Goal: Information Seeking & Learning: Understand process/instructions

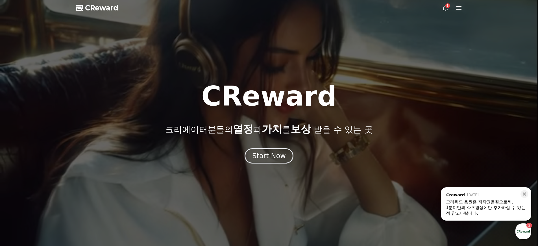
click at [495, 209] on div "1분미만의 쇼츠영상에만 추가하실 수 있는점 참고바랍니다." at bounding box center [486, 210] width 80 height 11
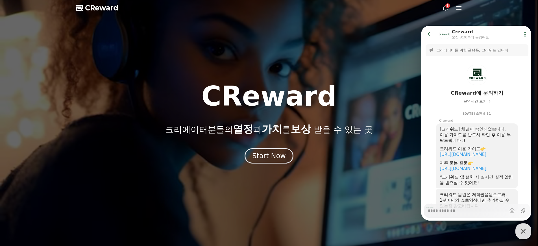
scroll to position [31, 0]
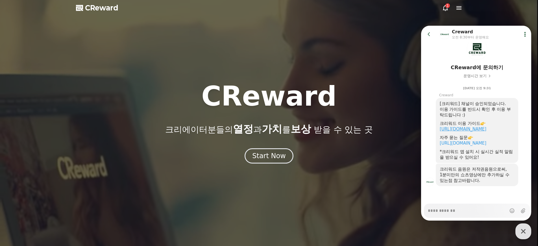
click at [482, 126] on link "https://creward.net/music/guide/android" at bounding box center [463, 128] width 47 height 5
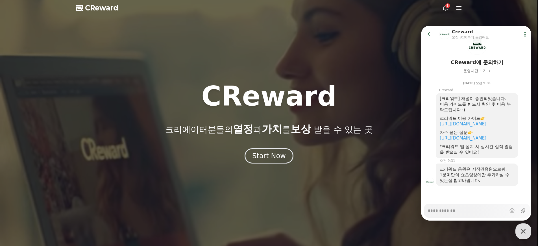
type textarea "*"
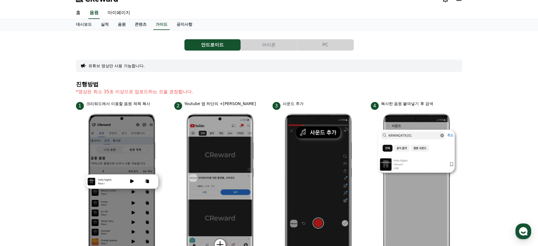
scroll to position [8, 0]
click at [276, 48] on button "아이폰" at bounding box center [269, 45] width 56 height 11
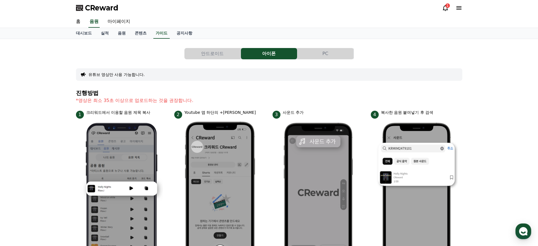
click at [325, 57] on button "PC" at bounding box center [325, 53] width 56 height 11
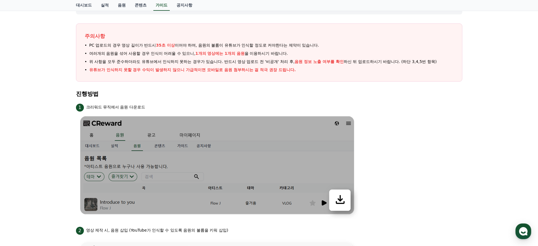
scroll to position [4, 0]
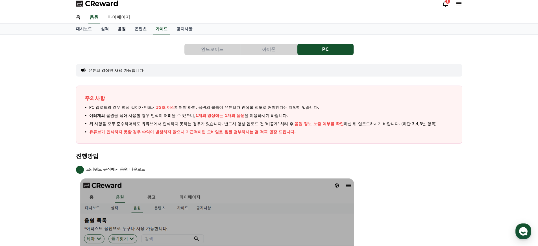
click at [119, 30] on link "음원" at bounding box center [121, 29] width 17 height 11
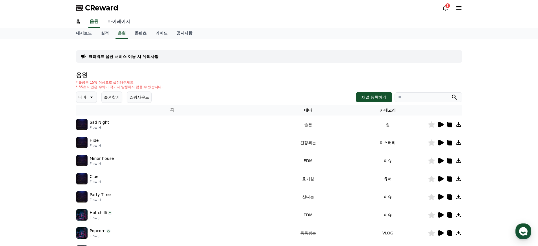
click at [111, 20] on link "마이페이지" at bounding box center [119, 22] width 32 height 12
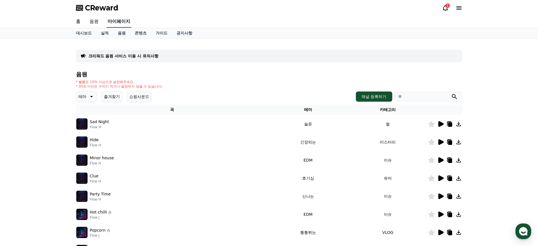
select select "**********"
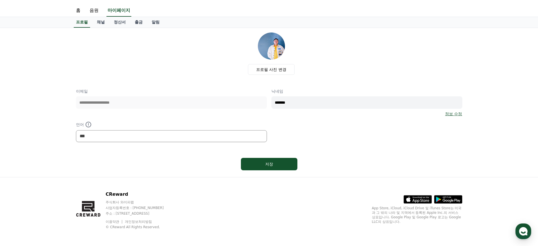
scroll to position [12, 0]
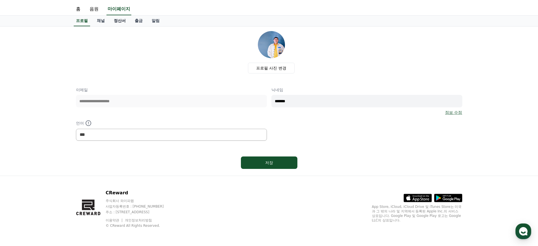
click at [115, 20] on link "정산서" at bounding box center [119, 21] width 21 height 11
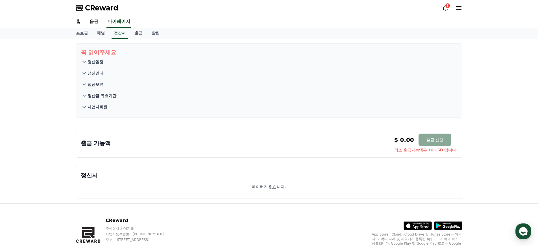
click at [97, 62] on p "정산일정" at bounding box center [96, 62] width 16 height 6
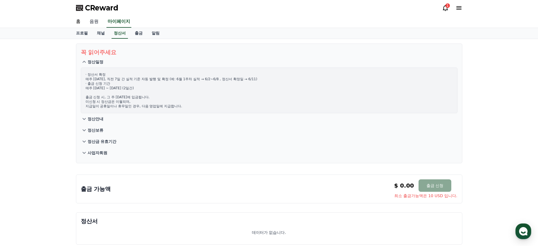
click at [91, 16] on link "음원" at bounding box center [94, 22] width 18 height 12
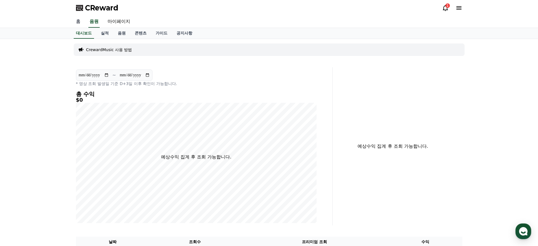
click at [81, 21] on link "홈" at bounding box center [78, 22] width 14 height 12
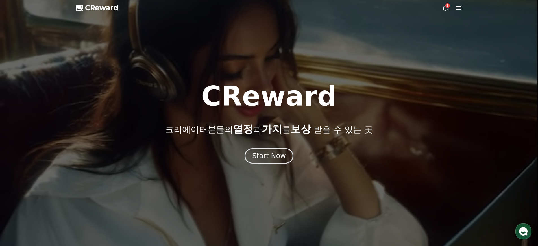
click at [526, 233] on use "button" at bounding box center [523, 231] width 8 height 8
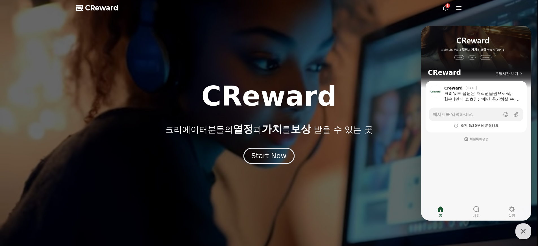
click at [269, 159] on div "Start Now" at bounding box center [268, 156] width 35 height 10
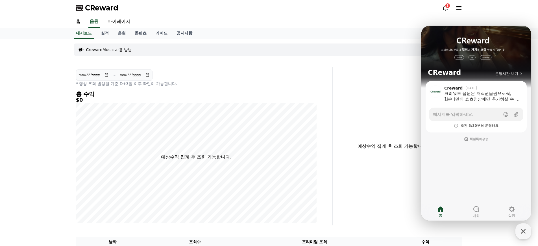
drag, startPoint x: 439, startPoint y: 9, endPoint x: 442, endPoint y: 9, distance: 2.9
click at [440, 9] on div "CReward 1" at bounding box center [268, 8] width 395 height 16
click at [443, 8] on icon at bounding box center [445, 8] width 7 height 7
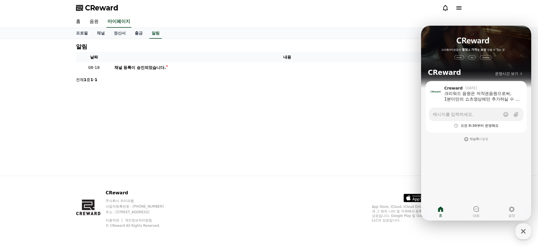
click at [444, 8] on icon at bounding box center [445, 8] width 7 height 7
click at [464, 97] on div "크리워드 음원은 저작권음원으로써, 1분미만의 쇼츠영상에만 추가하실 수 있는점 참고바랍니다." at bounding box center [482, 96] width 76 height 11
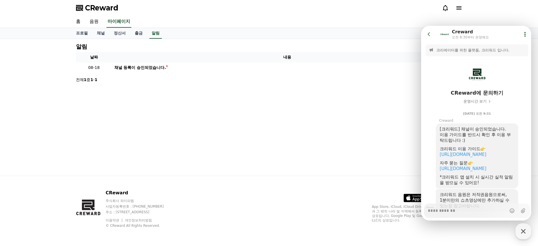
scroll to position [31, 0]
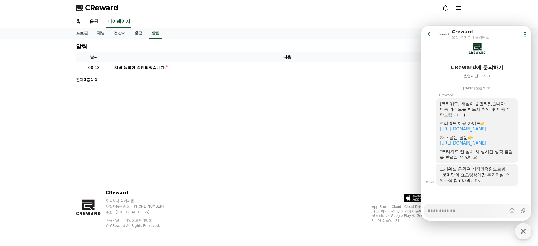
click at [479, 126] on link "https://creward.net/music/guide/android" at bounding box center [463, 128] width 47 height 5
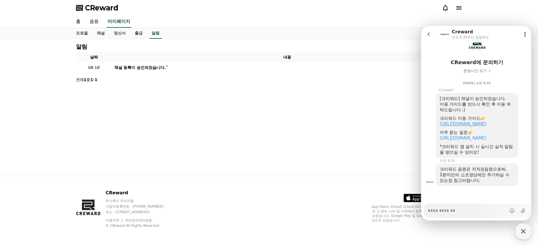
type textarea "*"
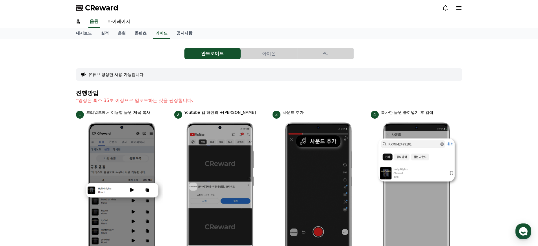
click at [335, 54] on button "PC" at bounding box center [325, 53] width 56 height 11
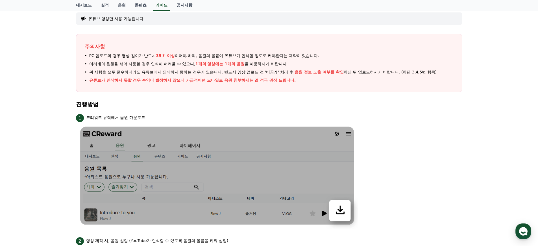
scroll to position [4, 0]
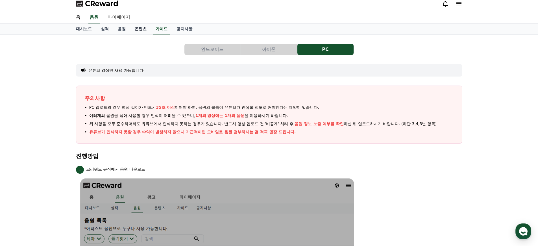
click at [134, 29] on link "콘텐츠" at bounding box center [140, 29] width 21 height 11
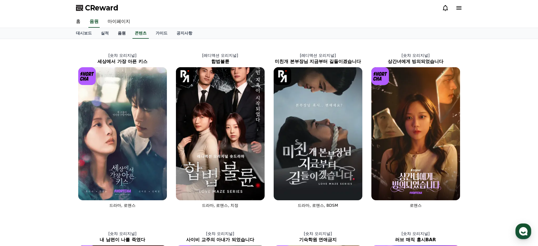
click at [119, 34] on link "음원" at bounding box center [121, 33] width 17 height 11
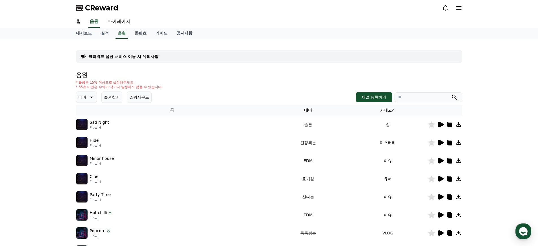
click at [442, 125] on icon at bounding box center [440, 125] width 5 height 6
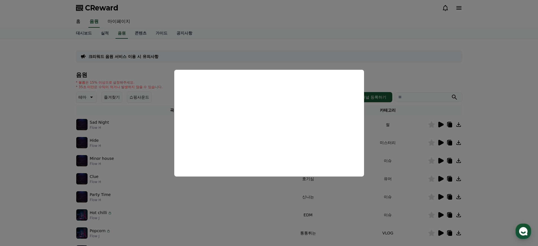
click at [302, 50] on button "close modal" at bounding box center [269, 123] width 538 height 246
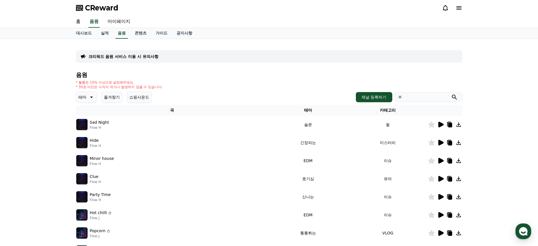
click at [83, 98] on p "테마" at bounding box center [82, 97] width 8 height 8
click at [243, 59] on div "크리워드 음원 서비스 이용 시 유의사항" at bounding box center [269, 56] width 386 height 12
click at [245, 60] on div "크리워드 음원 서비스 이용 시 유의사항" at bounding box center [269, 56] width 386 height 12
drag, startPoint x: 360, startPoint y: 137, endPoint x: 348, endPoint y: 140, distance: 12.3
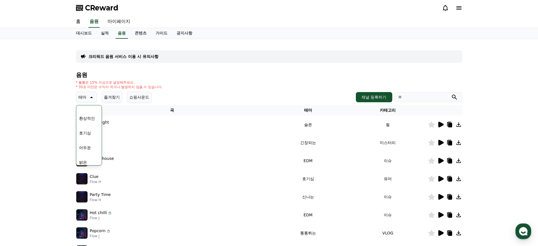
click at [353, 138] on td "미스터리" at bounding box center [388, 143] width 80 height 18
click at [82, 124] on button "반전" at bounding box center [83, 126] width 12 height 12
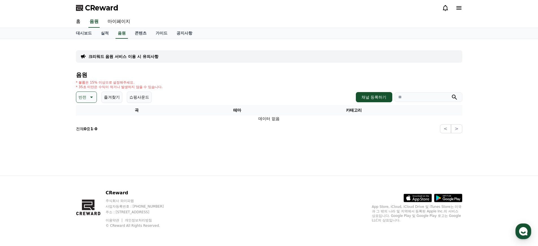
click at [89, 98] on icon at bounding box center [91, 97] width 7 height 7
click at [86, 112] on button "전체" at bounding box center [83, 112] width 12 height 12
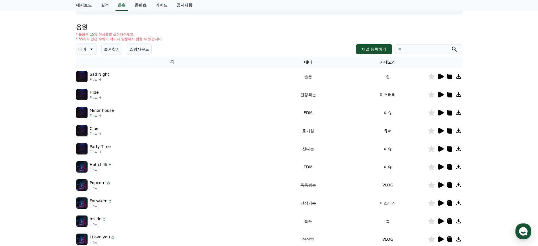
scroll to position [136, 0]
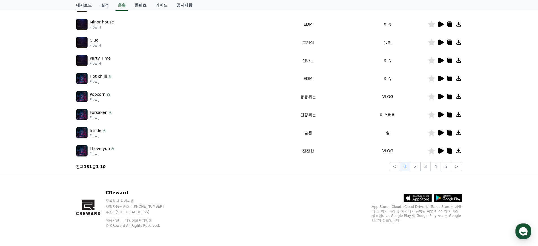
click at [439, 150] on icon at bounding box center [440, 151] width 5 height 6
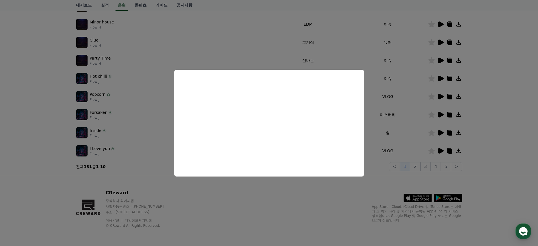
click at [371, 139] on button "close modal" at bounding box center [269, 123] width 538 height 246
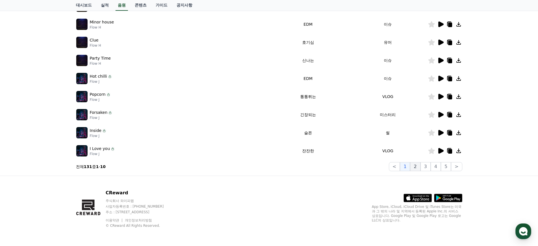
click at [415, 167] on button "2" at bounding box center [415, 166] width 10 height 9
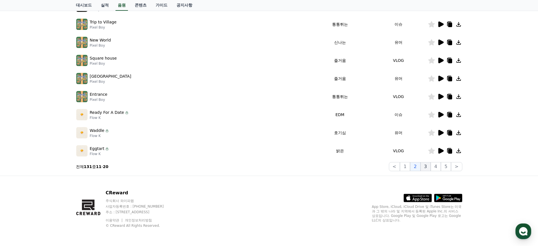
click at [424, 168] on button "3" at bounding box center [425, 166] width 10 height 9
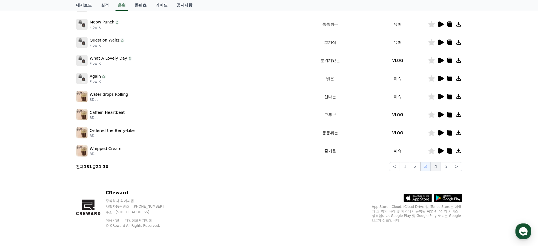
click at [435, 169] on button "4" at bounding box center [436, 166] width 10 height 9
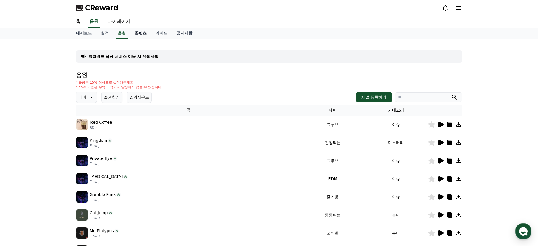
click at [130, 32] on link "콘텐츠" at bounding box center [140, 33] width 21 height 11
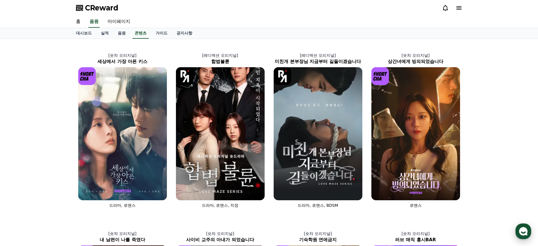
click at [524, 231] on use "button" at bounding box center [523, 231] width 8 height 8
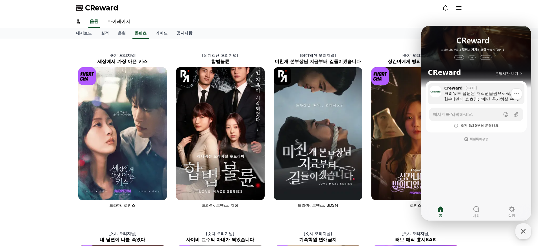
click at [486, 97] on div "크리워드 음원은 저작권음원으로써, 1분미만의 쇼츠영상에만 추가하실 수 있는점 참고바랍니다." at bounding box center [482, 96] width 76 height 11
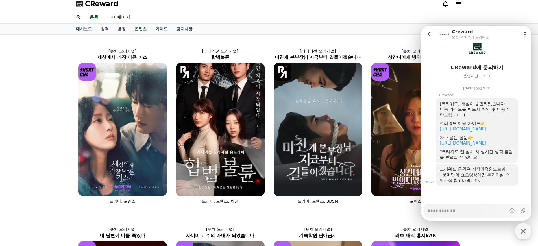
scroll to position [10, 0]
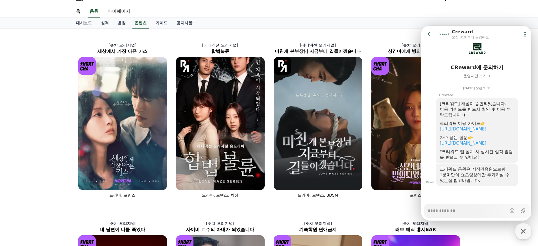
click at [484, 126] on link "https://creward.net/music/guide/android" at bounding box center [463, 128] width 47 height 5
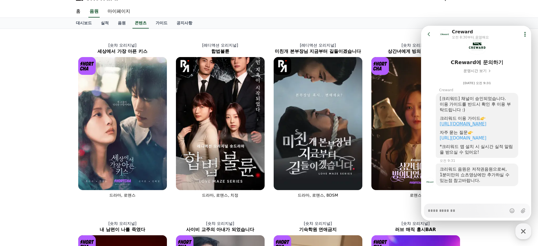
type textarea "*"
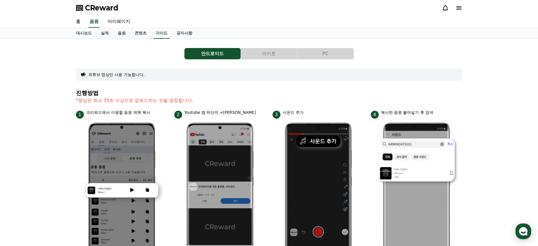
click at [268, 51] on button "아이폰" at bounding box center [269, 53] width 56 height 11
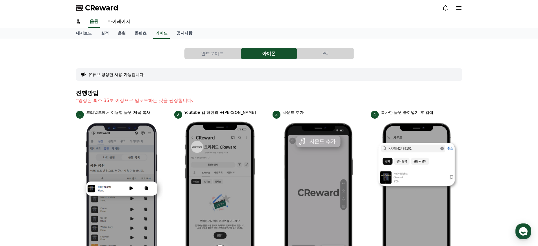
click at [113, 32] on link "음원" at bounding box center [121, 33] width 17 height 11
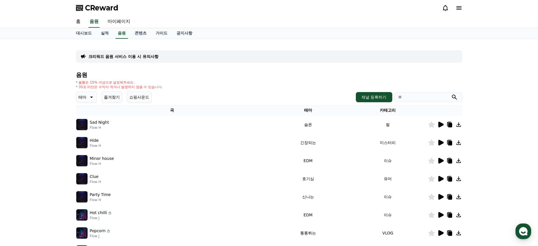
click at [84, 97] on p "테마" at bounding box center [82, 97] width 8 height 8
click at [91, 128] on button "드라마틱" at bounding box center [87, 127] width 20 height 12
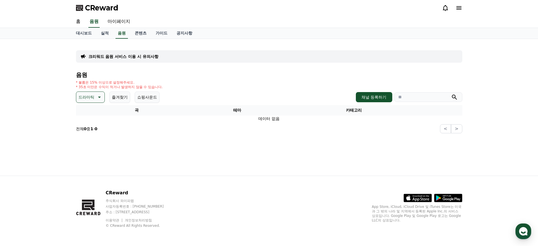
click at [90, 94] on p "드라마틱" at bounding box center [86, 97] width 16 height 8
click at [86, 119] on button "즐거움" at bounding box center [85, 117] width 16 height 12
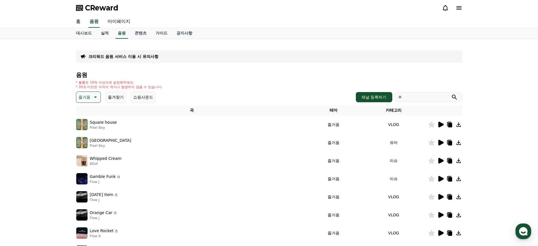
click at [440, 124] on icon at bounding box center [440, 125] width 5 height 6
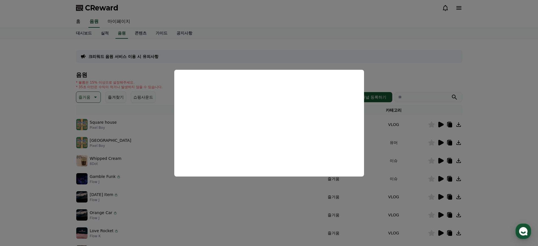
click at [180, 207] on button "close modal" at bounding box center [269, 123] width 538 height 246
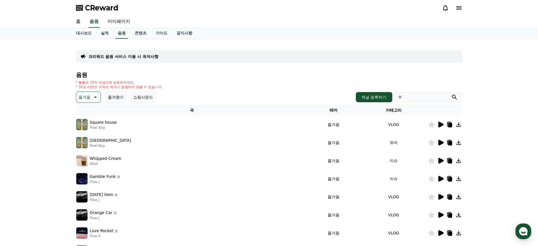
click at [91, 98] on icon at bounding box center [94, 97] width 7 height 7
click at [144, 98] on button "쇼핑사운드" at bounding box center [143, 96] width 25 height 11
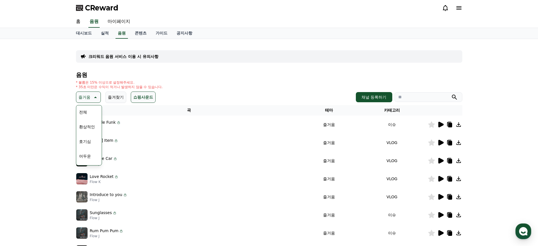
click at [302, 79] on div "음원 * 볼륨은 15% 이상으로 설정해주세요. * 35초 미만은 수익이 적거나 발생하지 않을 수 있습니다. 즐거움 테마 전체 환상적인 호기심 …" at bounding box center [269, 190] width 386 height 236
click at [84, 113] on button "전체" at bounding box center [83, 112] width 12 height 12
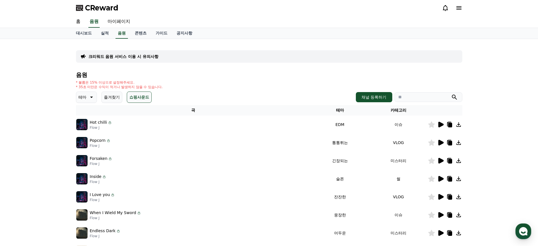
click at [146, 97] on div "테마 즐겨찾기 쇼핑사운드 채널 등록하기" at bounding box center [269, 96] width 386 height 11
click at [442, 125] on icon at bounding box center [440, 125] width 5 height 6
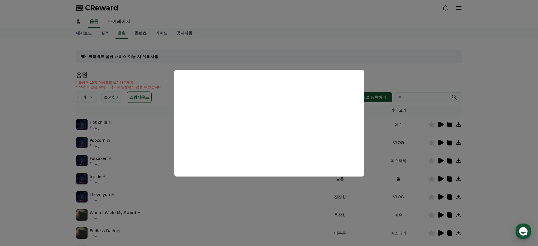
click at [388, 70] on button "close modal" at bounding box center [269, 123] width 538 height 246
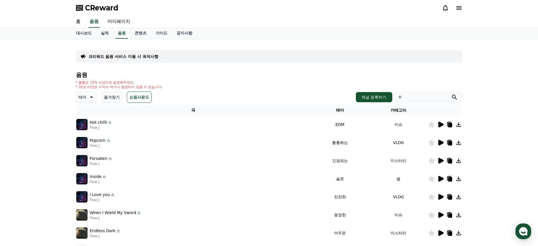
click at [440, 196] on icon at bounding box center [440, 197] width 5 height 6
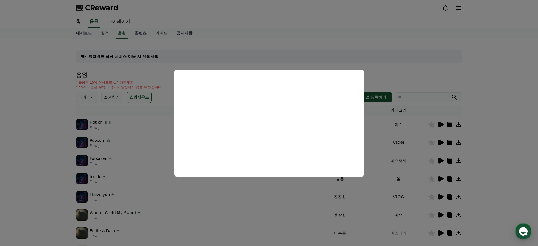
scroll to position [8, 0]
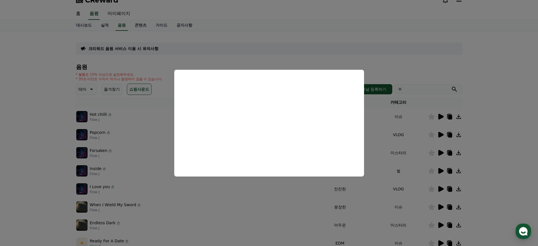
click at [505, 104] on button "close modal" at bounding box center [269, 123] width 538 height 246
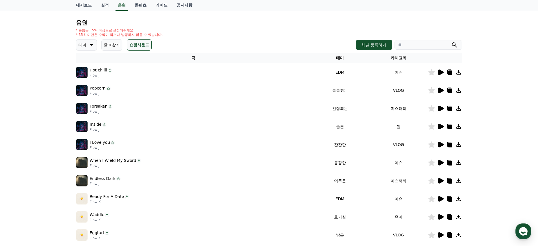
scroll to position [45, 0]
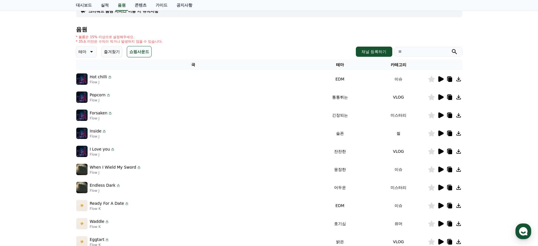
click at [138, 53] on button "쇼핑사운드" at bounding box center [139, 51] width 25 height 11
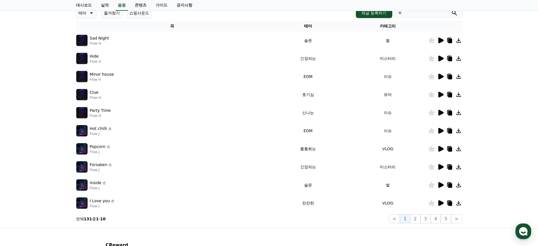
scroll to position [113, 0]
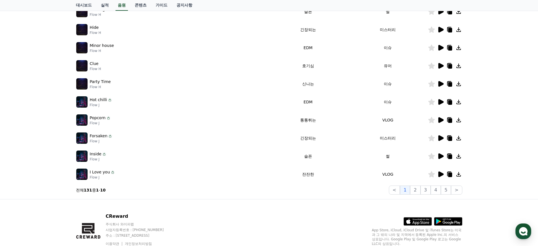
click at [439, 174] on icon at bounding box center [440, 174] width 5 height 6
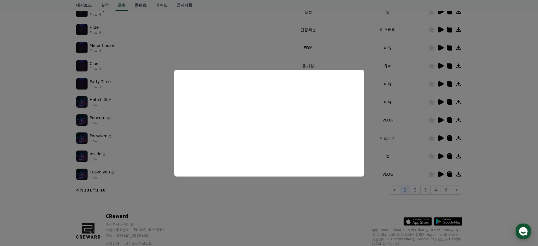
click at [284, 196] on button "close modal" at bounding box center [269, 123] width 538 height 246
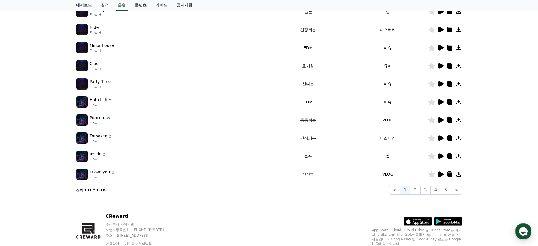
click at [458, 173] on icon at bounding box center [458, 174] width 7 height 7
click at [491, 130] on div "크리워드 음원 서비스 이용 시 유의사항 음원 * 볼륨은 15% 이상으로 설정해주세요. * 35초 미만은 수익이 적거나 발생하지 않을 수 있습니…" at bounding box center [269, 62] width 538 height 273
click at [415, 189] on button "2" at bounding box center [415, 189] width 10 height 9
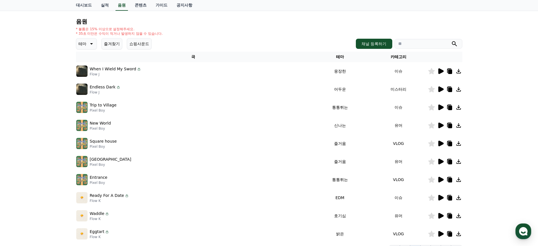
scroll to position [54, 0]
click at [439, 106] on icon at bounding box center [440, 107] width 5 height 6
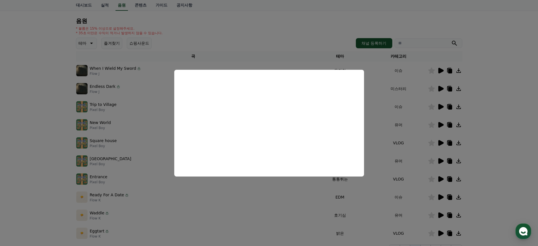
click at [244, 214] on button "close modal" at bounding box center [269, 123] width 538 height 246
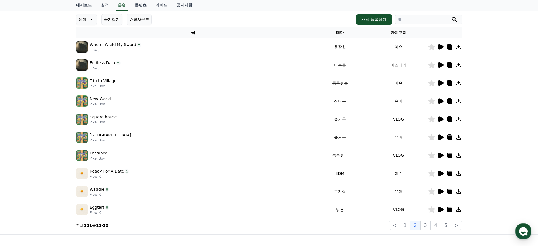
scroll to position [47, 0]
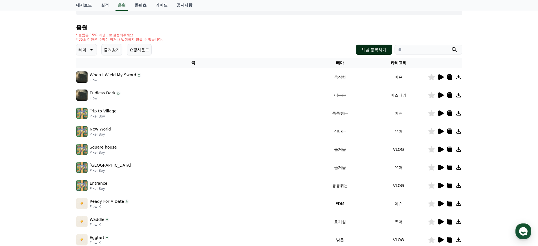
click at [378, 53] on button "채널 등록하기" at bounding box center [374, 50] width 36 height 10
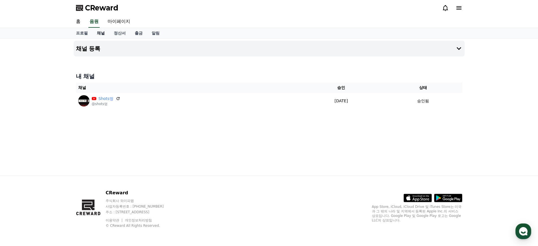
click at [95, 32] on link "채널" at bounding box center [100, 33] width 17 height 10
click at [93, 23] on link "음원" at bounding box center [94, 22] width 18 height 12
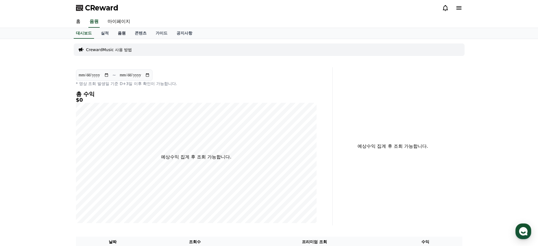
click at [116, 32] on link "음원" at bounding box center [121, 33] width 17 height 11
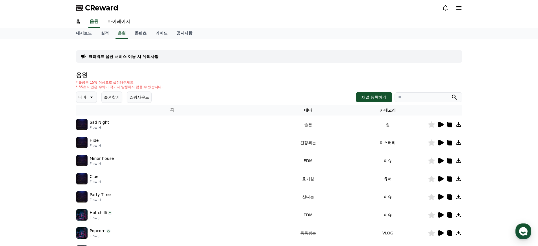
click at [88, 97] on icon at bounding box center [91, 97] width 7 height 7
click at [84, 149] on button "밝은" at bounding box center [83, 149] width 12 height 12
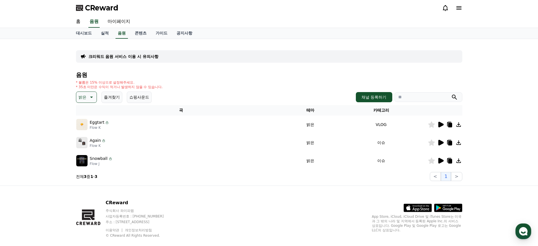
click at [441, 161] on icon at bounding box center [440, 161] width 5 height 6
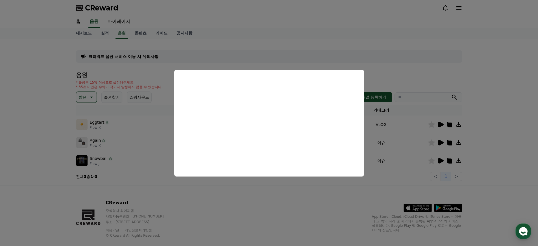
click at [501, 104] on button "close modal" at bounding box center [269, 123] width 538 height 246
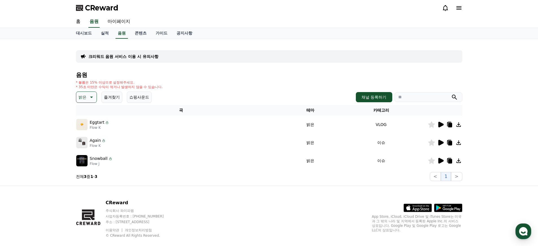
click at [440, 142] on icon at bounding box center [440, 143] width 5 height 6
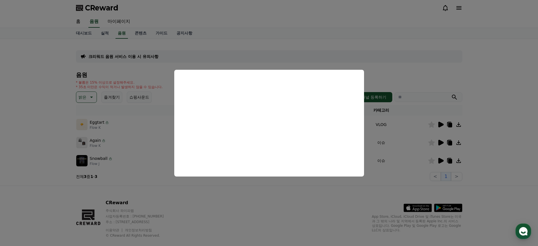
click at [251, 218] on button "close modal" at bounding box center [269, 123] width 538 height 246
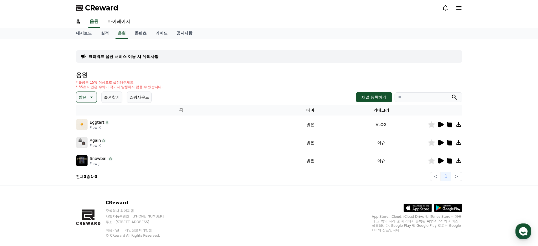
click at [93, 97] on icon at bounding box center [91, 97] width 7 height 7
click at [89, 132] on button "신나는" at bounding box center [85, 131] width 16 height 12
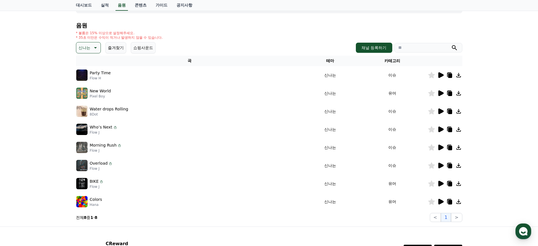
scroll to position [56, 0]
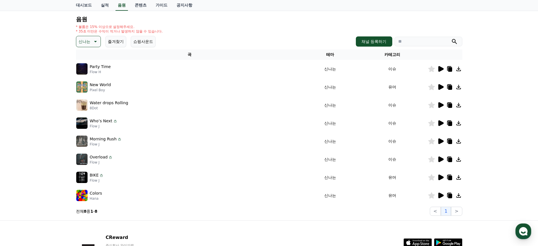
click at [441, 197] on icon at bounding box center [440, 196] width 5 height 6
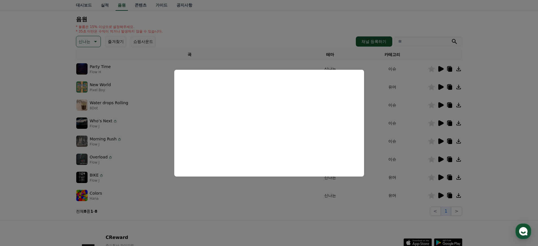
click at [307, 225] on button "close modal" at bounding box center [269, 123] width 538 height 246
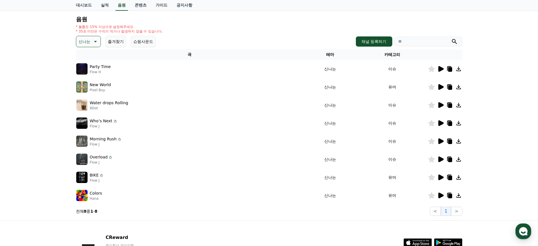
click at [442, 177] on icon at bounding box center [440, 177] width 5 height 6
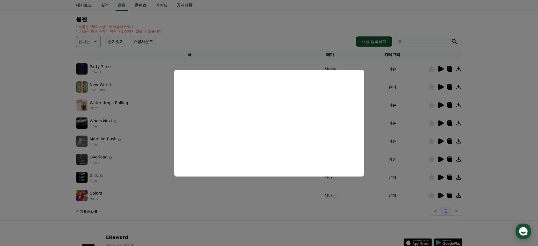
drag, startPoint x: 337, startPoint y: 207, endPoint x: 342, endPoint y: 207, distance: 4.8
click at [338, 207] on button "close modal" at bounding box center [269, 123] width 538 height 246
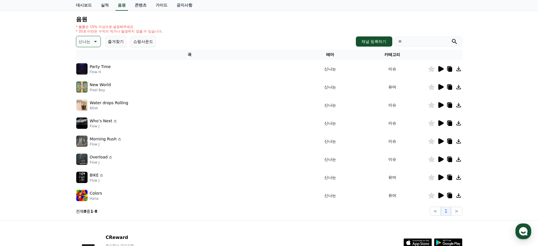
click at [440, 160] on icon at bounding box center [440, 159] width 5 height 6
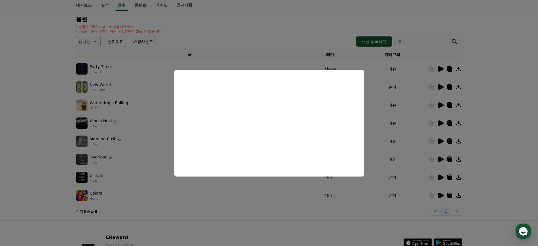
click at [269, 205] on button "close modal" at bounding box center [269, 123] width 538 height 246
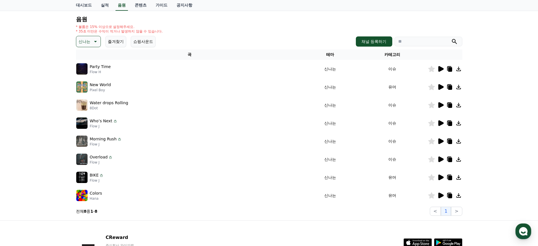
click at [441, 141] on icon at bounding box center [440, 141] width 5 height 6
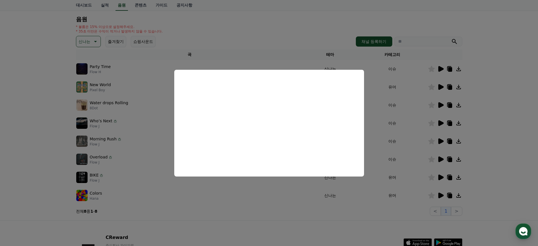
click at [491, 106] on button "close modal" at bounding box center [269, 123] width 538 height 246
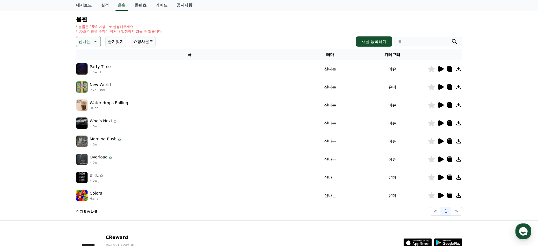
click at [440, 123] on icon at bounding box center [440, 123] width 5 height 6
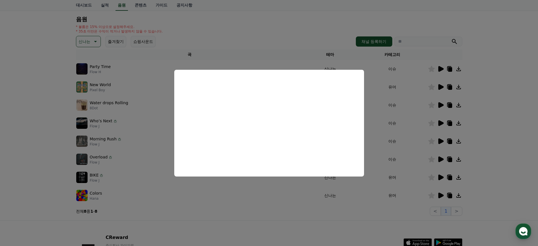
click at [508, 124] on button "close modal" at bounding box center [269, 123] width 538 height 246
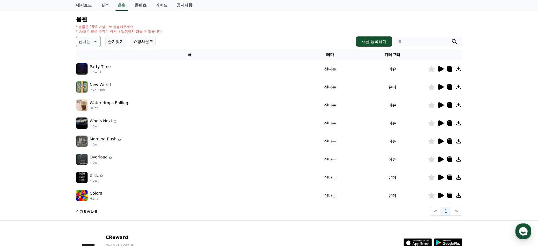
click at [444, 104] on icon at bounding box center [440, 105] width 7 height 7
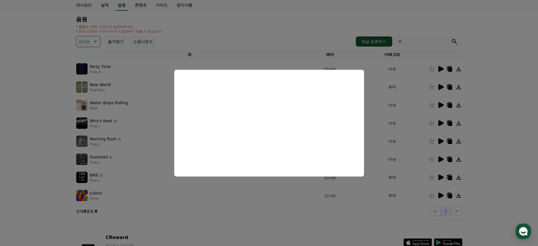
click at [510, 129] on button "close modal" at bounding box center [269, 123] width 538 height 246
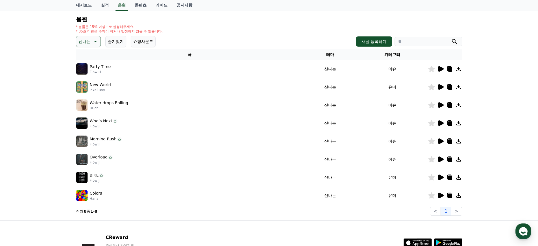
click at [441, 66] on icon at bounding box center [440, 68] width 7 height 7
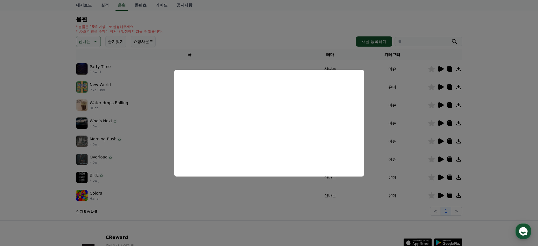
click at [303, 237] on button "close modal" at bounding box center [269, 123] width 538 height 246
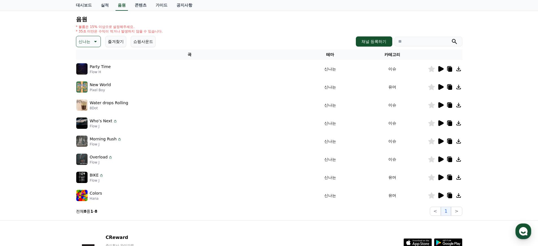
click at [460, 67] on icon at bounding box center [458, 68] width 7 height 7
click at [524, 232] on icon "button" at bounding box center [523, 231] width 10 height 10
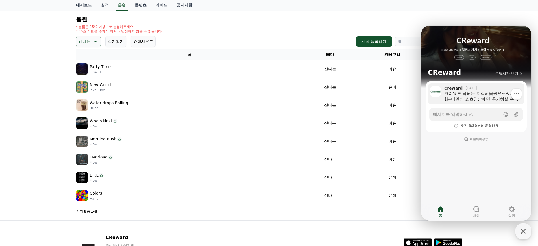
click at [481, 95] on div "크리워드 음원은 저작권음원으로써, 1분미만의 쇼츠영상에만 추가하실 수 있는점 참고바랍니다." at bounding box center [482, 96] width 76 height 11
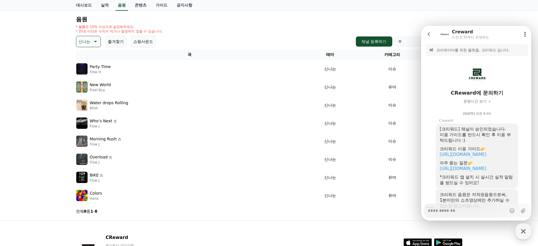
scroll to position [31, 0]
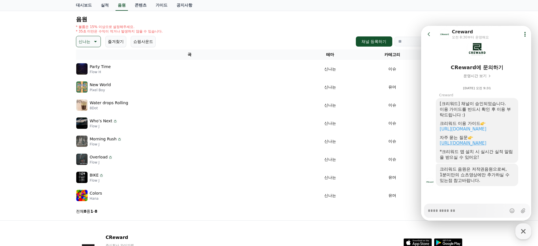
click at [481, 143] on link "[URL][DOMAIN_NAME]" at bounding box center [463, 143] width 47 height 5
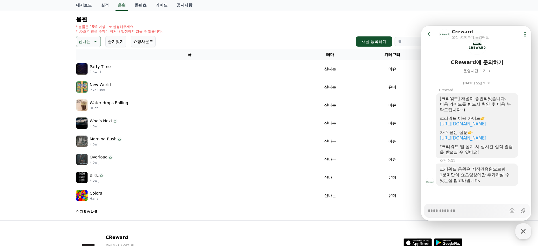
type textarea "*"
click at [257, 111] on td "Water drops Rolling 8Dot" at bounding box center [189, 105] width 227 height 18
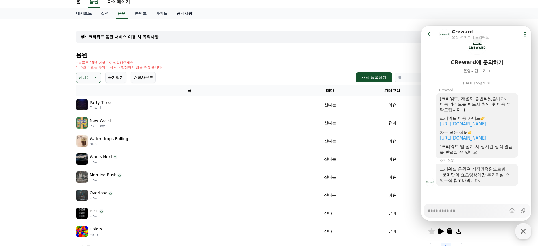
scroll to position [0, 0]
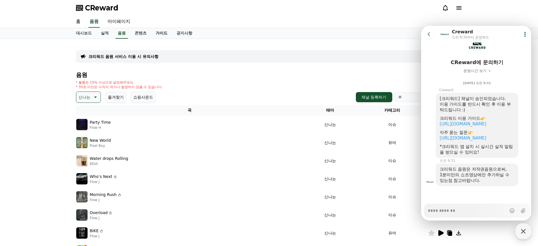
click at [153, 32] on link "가이드" at bounding box center [161, 33] width 21 height 11
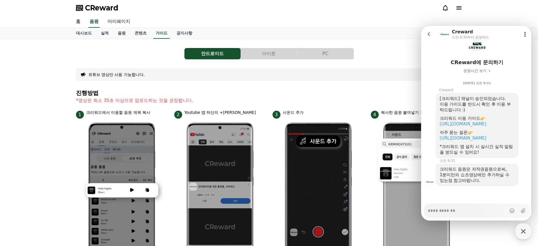
click at [121, 20] on link "마이페이지" at bounding box center [119, 22] width 32 height 12
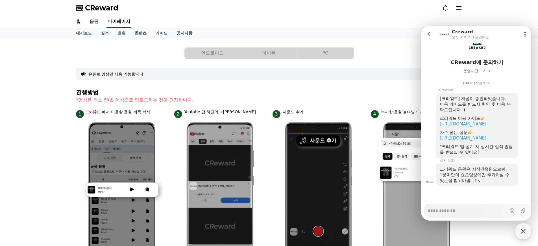
select select "**********"
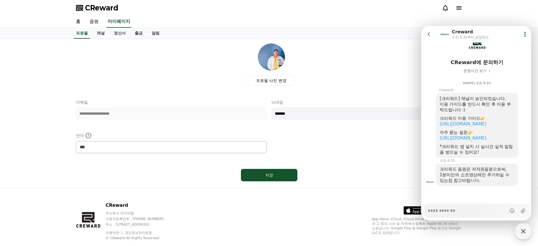
click at [212, 130] on div "**********" at bounding box center [269, 126] width 386 height 54
click at [428, 34] on icon at bounding box center [428, 34] width 2 height 4
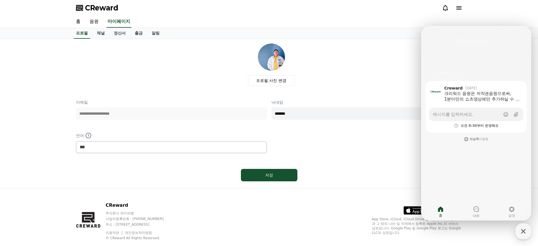
click at [354, 69] on div "프로필 사진 변경" at bounding box center [271, 64] width 382 height 42
drag, startPoint x: 383, startPoint y: 169, endPoint x: 385, endPoint y: 173, distance: 4.8
click at [383, 169] on div "저장" at bounding box center [269, 175] width 386 height 17
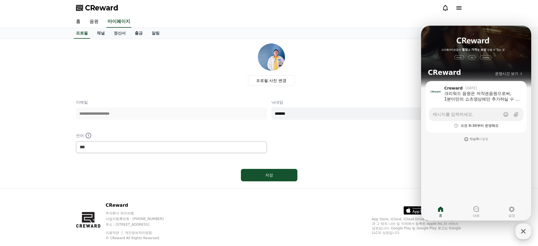
click at [523, 231] on icon "button" at bounding box center [523, 231] width 5 height 5
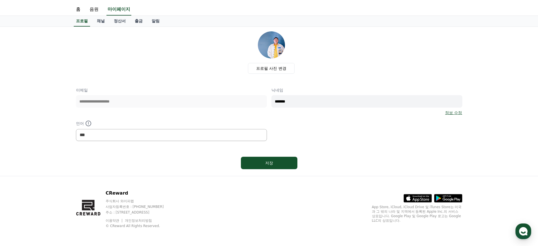
scroll to position [12, 0]
click at [100, 21] on link "채널" at bounding box center [100, 21] width 17 height 11
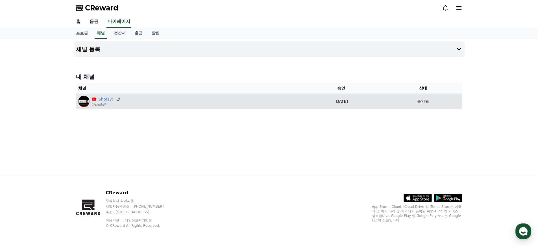
click at [106, 103] on p "@shots멍" at bounding box center [106, 104] width 29 height 5
click at [79, 99] on img at bounding box center [83, 101] width 11 height 11
click at [117, 99] on icon at bounding box center [117, 99] width 5 height 5
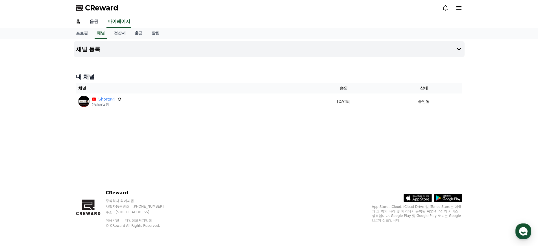
click at [93, 20] on link "음원" at bounding box center [94, 22] width 18 height 12
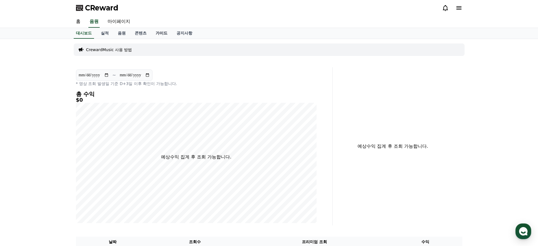
click at [151, 33] on link "가이드" at bounding box center [161, 33] width 21 height 11
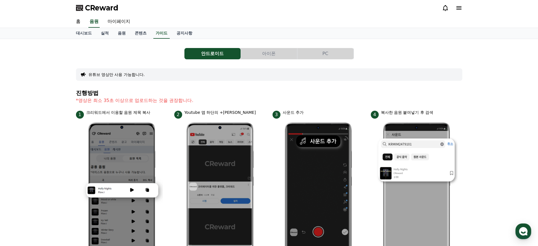
click at [332, 51] on button "PC" at bounding box center [325, 53] width 56 height 11
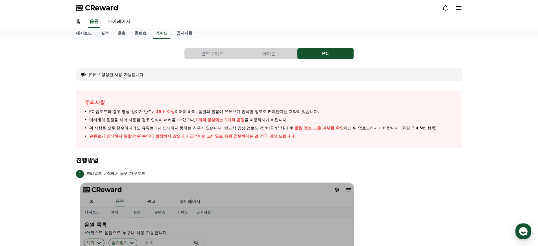
click at [114, 34] on link "음원" at bounding box center [121, 33] width 17 height 11
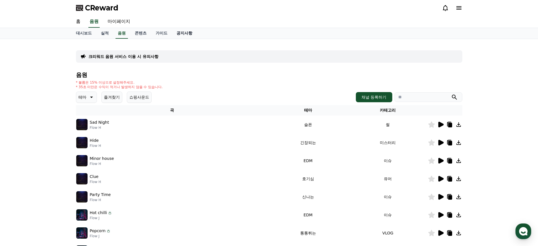
click at [182, 31] on link "공지사항" at bounding box center [184, 33] width 25 height 11
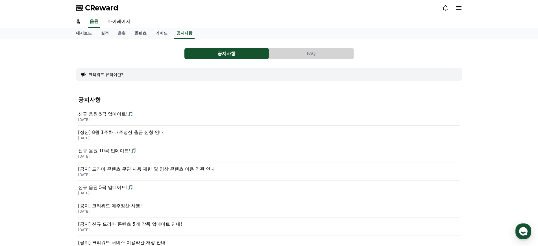
click at [298, 53] on button "FAQ" at bounding box center [311, 53] width 84 height 11
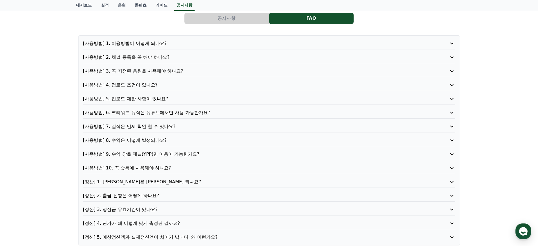
scroll to position [42, 0]
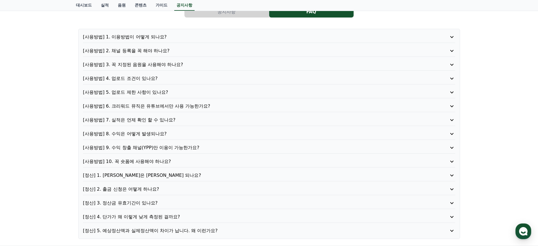
click at [144, 93] on p "[사용방법] 5. 업로드 제한 사항이 있나요?" at bounding box center [254, 92] width 342 height 7
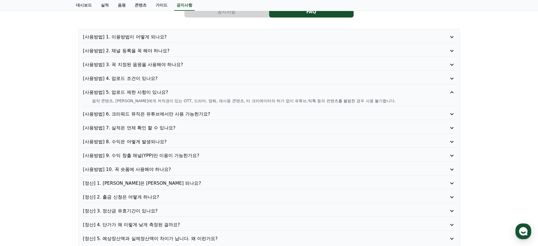
drag, startPoint x: 133, startPoint y: 101, endPoint x: 217, endPoint y: 106, distance: 83.7
click at [217, 106] on div "[사용방법] 5. 업로드 제한 사항이 있나요? 음악 콘텐츠, 타인에게 저작권이 있는 OTT, 드라마, 영화, 재사용 콘텐츠, 타 크리에이터의 …" at bounding box center [269, 97] width 372 height 17
click at [217, 103] on p "음악 콘텐츠, [PERSON_NAME]에게 저작권이 있는 OTT, 드라마, 영화, 재사용 콘텐츠, 타 크리에이터의 허가 없이 유튜브,틱톡 등의…" at bounding box center [273, 101] width 363 height 6
drag, startPoint x: 218, startPoint y: 101, endPoint x: 373, endPoint y: 99, distance: 155.0
click at [375, 99] on p "음악 콘텐츠, [PERSON_NAME]에게 저작권이 있는 OTT, 드라마, 영화, 재사용 콘텐츠, 타 크리에이터의 허가 없이 유튜브,틱톡 등의…" at bounding box center [273, 101] width 363 height 6
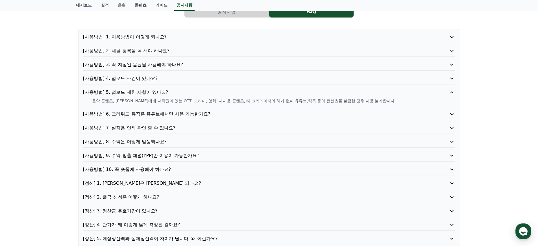
drag, startPoint x: 371, startPoint y: 99, endPoint x: 357, endPoint y: 98, distance: 14.1
click at [371, 99] on p "음악 콘텐츠, [PERSON_NAME]에게 저작권이 있는 OTT, 드라마, 영화, 재사용 콘텐츠, 타 크리에이터의 허가 없이 유튜브,틱톡 등의…" at bounding box center [273, 101] width 363 height 6
drag, startPoint x: 344, startPoint y: 98, endPoint x: 86, endPoint y: 101, distance: 257.8
click at [86, 101] on div "음악 콘텐츠, [PERSON_NAME]에게 저작권이 있는 OTT, 드라마, 영화, 재사용 콘텐츠, 타 크리에이터의 허가 없이 유튜브,틱톡 등의…" at bounding box center [269, 101] width 372 height 6
click at [88, 101] on div "음악 콘텐츠, 타인에게 저작권이 있는 OTT, 드라마, 영화, 재사용 콘텐츠, 타 크리에이터의 허가 없이 유튜브,틱톡 등의 컨텐츠를 불펌한 경…" at bounding box center [269, 101] width 372 height 6
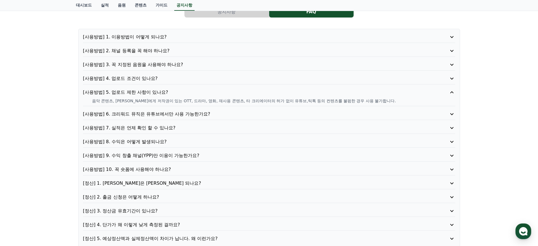
drag, startPoint x: 91, startPoint y: 100, endPoint x: 157, endPoint y: 101, distance: 65.2
click at [157, 101] on div "음악 콘텐츠, 타인에게 저작권이 있는 OTT, 드라마, 영화, 재사용 콘텐츠, 타 크리에이터의 허가 없이 유튜브,틱톡 등의 컨텐츠를 불펌한 경…" at bounding box center [269, 101] width 372 height 6
click at [112, 112] on p "[사용방법] 6. 크리워드 뮤직은 유튜브에서만 사용 가능한가요?" at bounding box center [254, 114] width 342 height 7
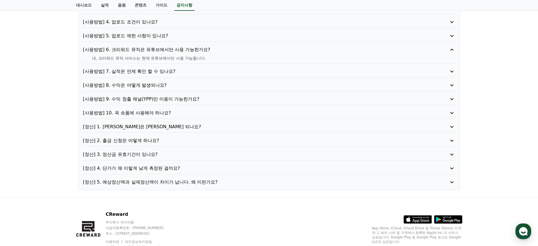
scroll to position [99, 0]
click at [139, 115] on p "[사용방법] 10. 꼭 숏폼에 사용해야 하나요?" at bounding box center [254, 112] width 342 height 7
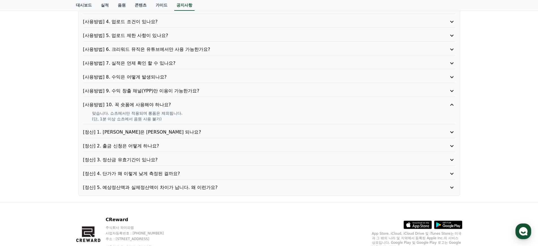
click at [130, 133] on p "[정산] 1. 정산은 언제 되나요?" at bounding box center [254, 132] width 342 height 7
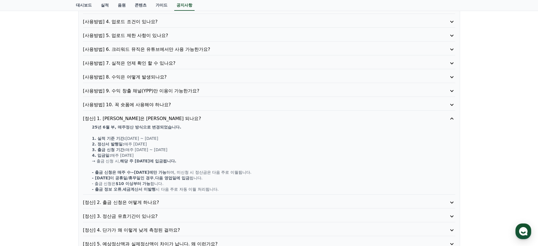
click at [139, 202] on p "[정산] 2. 출금 신청은 어떻게 하나요?" at bounding box center [254, 202] width 342 height 7
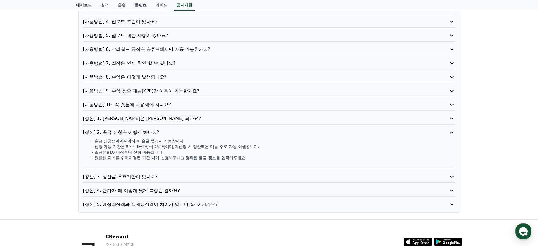
click at [135, 178] on p "[정산] 3. 정산금 유효기간이 있나요?" at bounding box center [254, 176] width 342 height 7
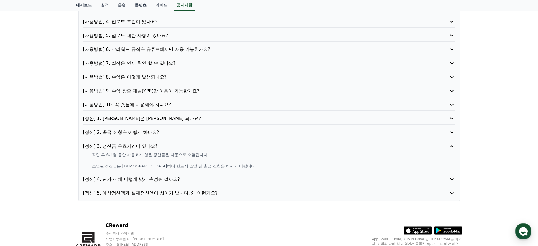
click at [136, 181] on p "[정산] 4. 단가가 왜 이렇게 낮게 측정된 걸까요?" at bounding box center [254, 179] width 342 height 7
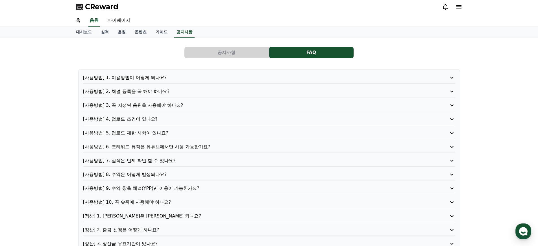
scroll to position [0, 0]
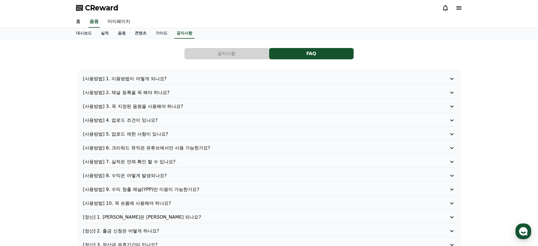
click at [138, 82] on p "[사용방법] 1. 이용방법이 어떻게 되나요?" at bounding box center [254, 78] width 342 height 7
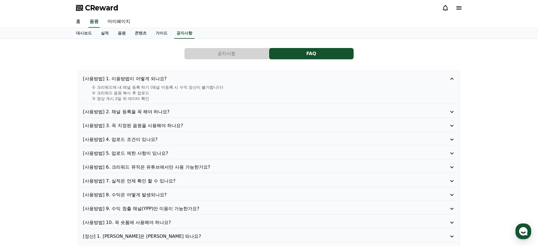
click at [136, 112] on p "[사용방법] 2. 채널 등록을 꼭 해야 하나요?" at bounding box center [254, 111] width 342 height 7
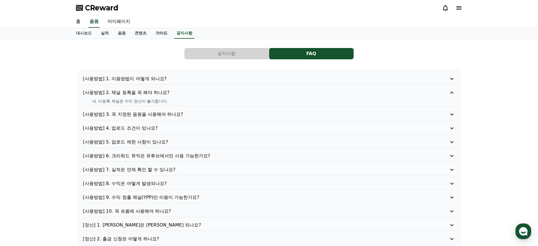
click at [157, 33] on link "가이드" at bounding box center [161, 33] width 21 height 11
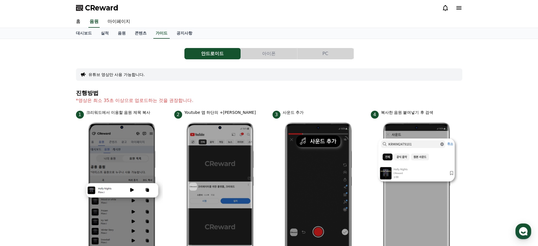
click at [322, 53] on button "PC" at bounding box center [325, 53] width 56 height 11
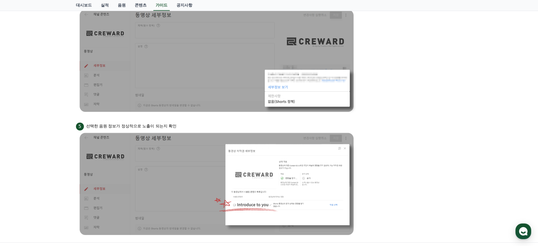
scroll to position [462, 0]
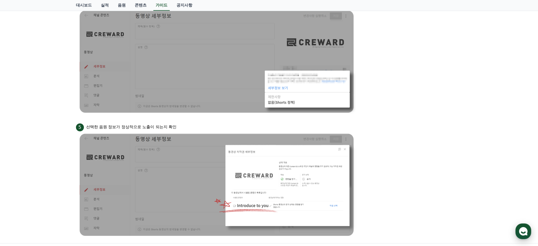
click at [521, 227] on icon "button" at bounding box center [523, 231] width 10 height 10
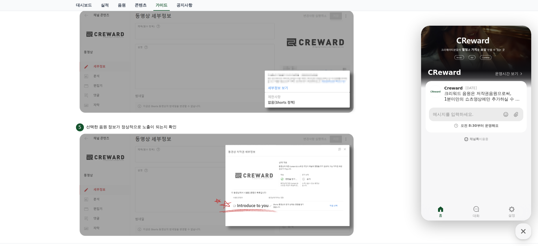
click at [454, 113] on span "메시지를 입력하세요." at bounding box center [453, 115] width 40 height 6
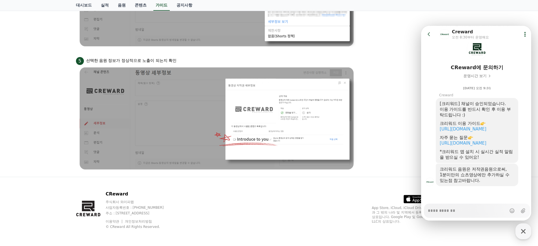
scroll to position [529, 0]
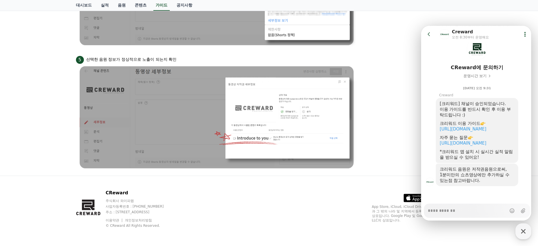
click at [446, 209] on textarea "Messenger Input Textarea" at bounding box center [467, 209] width 78 height 10
type textarea "*"
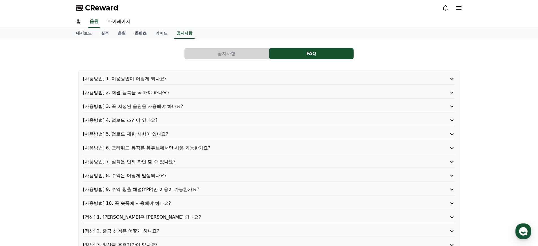
click at [130, 80] on p "[사용방법] 1. 이용방법이 어떻게 되나요?" at bounding box center [254, 78] width 342 height 7
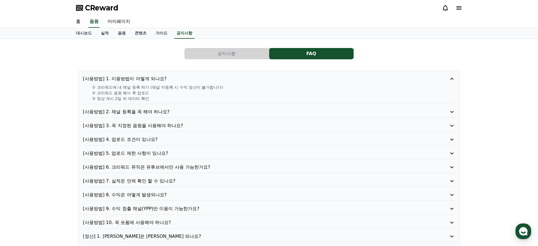
click at [132, 113] on p "[사용방법] 2. 채널 등록을 꼭 해야 하나요?" at bounding box center [254, 111] width 342 height 7
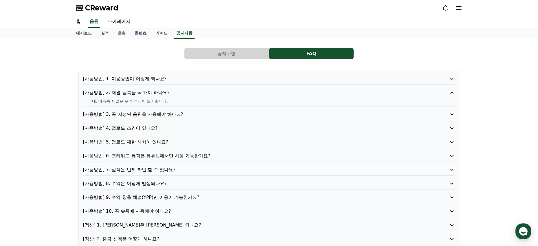
click at [132, 114] on p "[사용방법] 3. 꼭 지정된 음원을 사용해야 하나요?" at bounding box center [254, 114] width 342 height 7
click at [134, 128] on p "[사용방법] 4. 업로드 조건이 있나요?" at bounding box center [254, 128] width 342 height 7
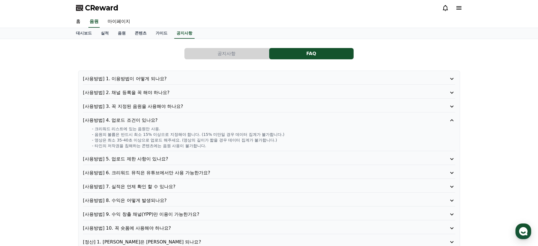
click at [131, 159] on p "[사용방법] 5. 업로드 제한 사항이 있나요?" at bounding box center [254, 159] width 342 height 7
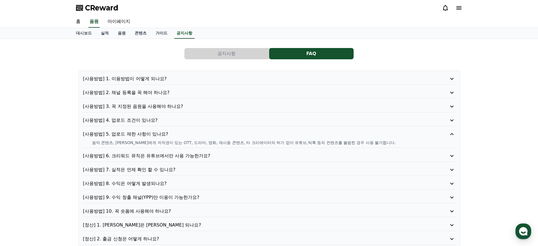
scroll to position [1, 0]
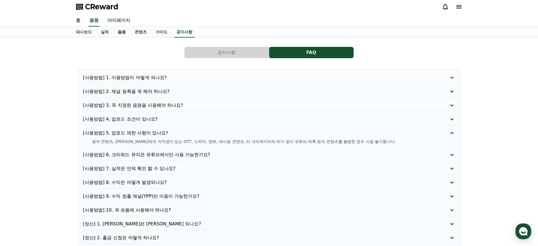
click at [120, 32] on link "음원" at bounding box center [121, 32] width 17 height 11
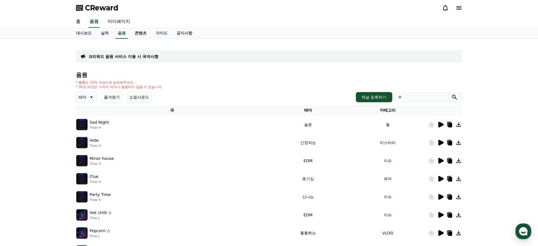
click at [134, 33] on link "콘텐츠" at bounding box center [140, 33] width 21 height 11
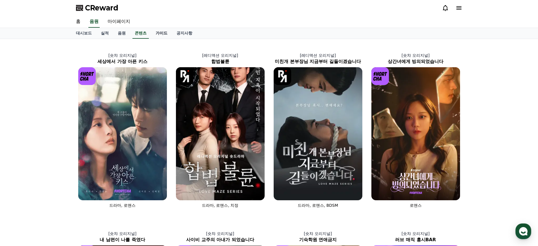
click at [151, 32] on link "가이드" at bounding box center [161, 33] width 21 height 11
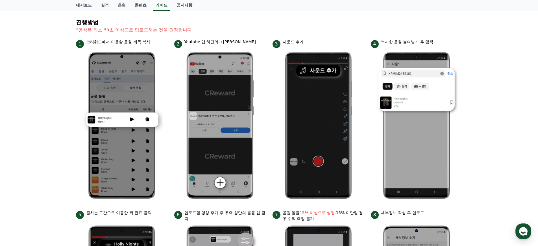
scroll to position [37, 0]
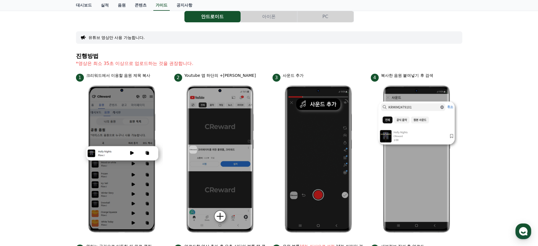
click at [330, 16] on button "PC" at bounding box center [325, 16] width 56 height 11
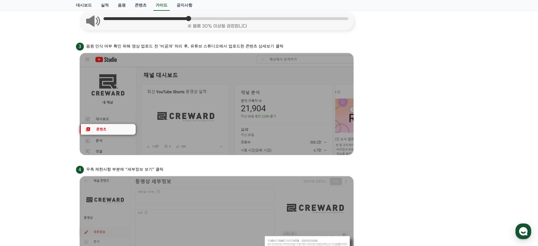
scroll to position [266, 0]
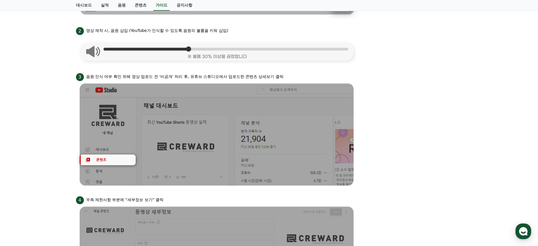
drag, startPoint x: 166, startPoint y: 77, endPoint x: 259, endPoint y: 80, distance: 93.5
click at [259, 80] on div "3 음원 인식 여부 확인 위해 영상 업로드 전 '비공개' 처리 후, 유튜브 스튜디오에서 업로드한 콘텐츠 상세보기 클릭" at bounding box center [269, 76] width 386 height 9
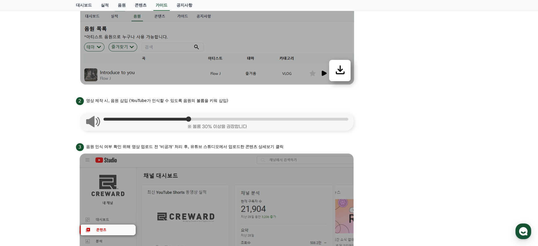
scroll to position [238, 0]
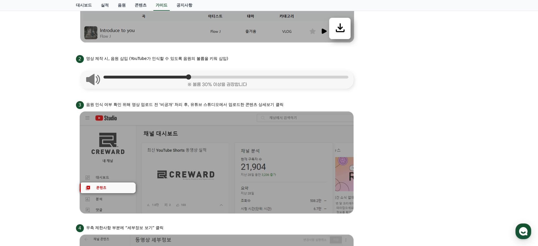
drag, startPoint x: 88, startPoint y: 104, endPoint x: 262, endPoint y: 106, distance: 173.6
click at [261, 106] on div "3 음원 인식 여부 확인 위해 영상 업로드 전 '비공개' 처리 후, 유튜브 스튜디오에서 업로드한 콘텐츠 상세보기 클릭" at bounding box center [269, 104] width 386 height 9
click at [262, 106] on div "3 음원 인식 여부 확인 위해 영상 업로드 전 '비공개' 처리 후, 유튜브 스튜디오에서 업로드한 콘텐츠 상세보기 클릭" at bounding box center [269, 104] width 386 height 9
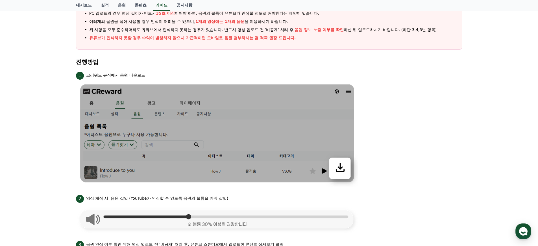
scroll to position [24, 0]
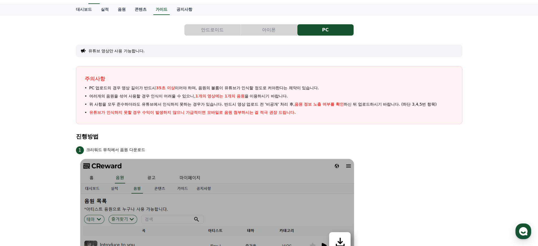
click at [275, 31] on button "아이폰" at bounding box center [269, 29] width 56 height 11
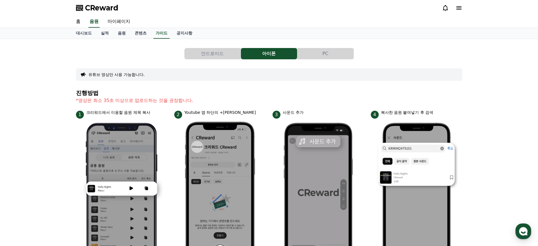
click at [230, 44] on div "안드로이드 아이폰 PC 유튜브 영상만 사용 가능합니다. 진행방법 *영상은 최소 35초 이상으로 업로드하는 것을 권장합니다. 1 크리워드에서 이…" at bounding box center [269, 237] width 386 height 389
click at [224, 50] on button "안드로이드" at bounding box center [212, 53] width 56 height 11
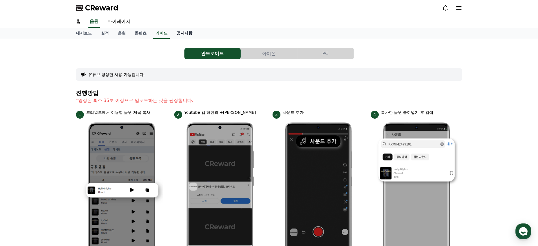
click at [173, 33] on link "공지사항" at bounding box center [184, 33] width 25 height 11
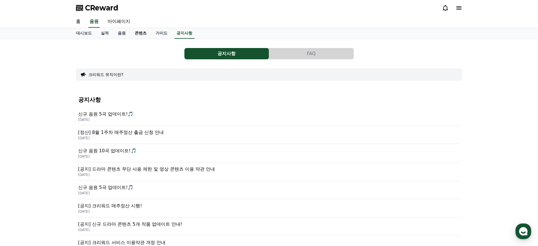
click at [136, 33] on link "콘텐츠" at bounding box center [140, 33] width 21 height 11
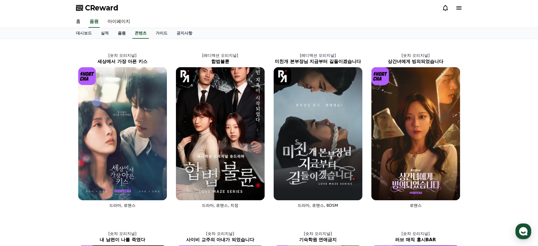
click at [121, 34] on link "음원" at bounding box center [121, 33] width 17 height 11
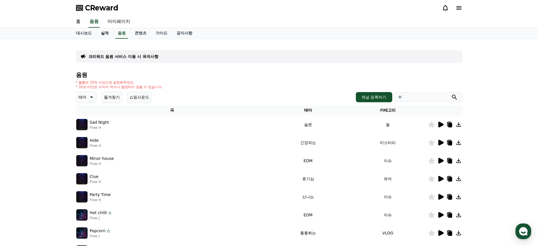
click at [104, 34] on link "실적" at bounding box center [104, 33] width 17 height 11
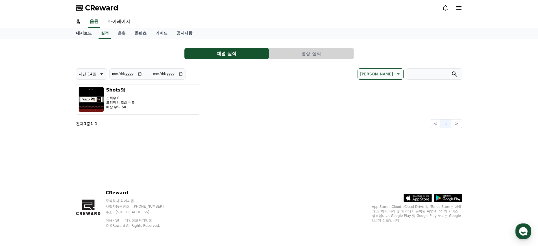
click at [87, 32] on link "대시보드" at bounding box center [83, 33] width 25 height 11
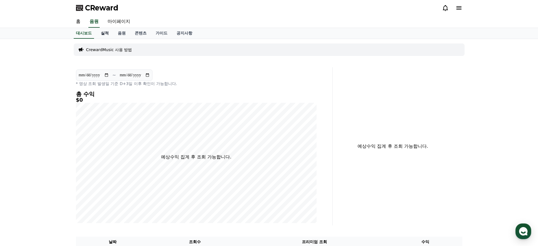
click at [99, 32] on link "실적" at bounding box center [104, 33] width 17 height 11
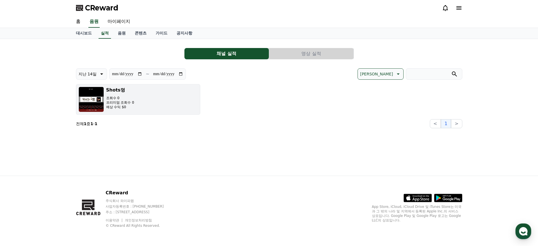
click at [115, 101] on div "조회수 0 프리미엄 조회수 0 예상 수익 $0" at bounding box center [120, 103] width 28 height 14
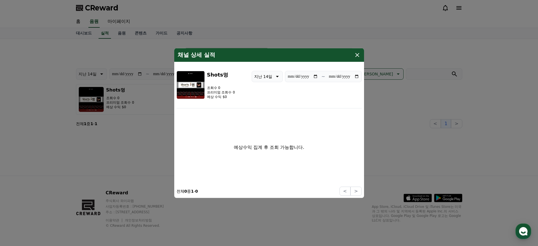
click at [361, 54] on div "채널 상세 실적" at bounding box center [269, 55] width 190 height 14
click at [359, 54] on icon "modal" at bounding box center [357, 54] width 7 height 7
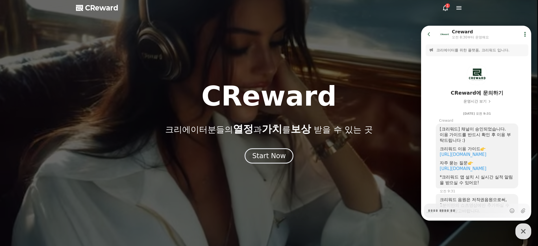
scroll to position [36, 0]
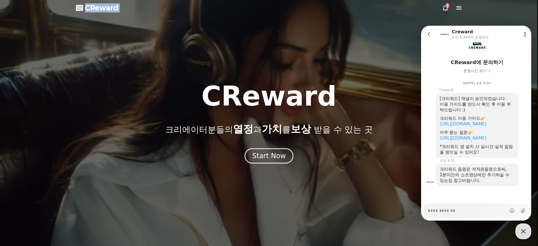
drag, startPoint x: 118, startPoint y: 9, endPoint x: 85, endPoint y: 8, distance: 33.0
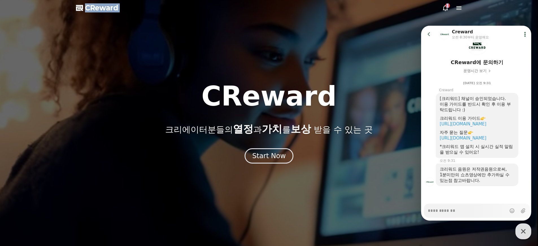
copy div "CReward 1"
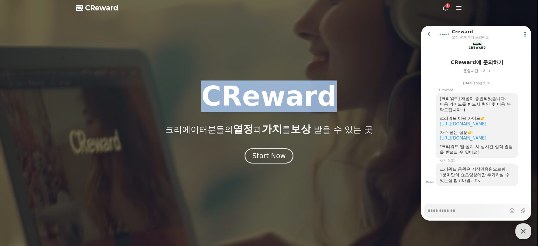
drag, startPoint x: 217, startPoint y: 94, endPoint x: 339, endPoint y: 106, distance: 122.3
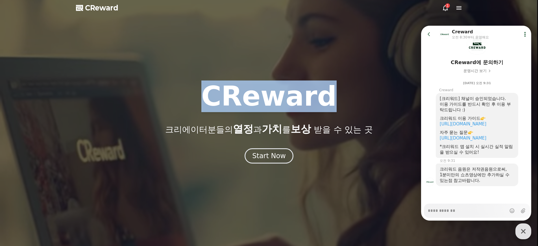
click at [339, 106] on div "CReward 크리에이터분들의 열정 과 가치 를 보상 받을 수 있는 곳" at bounding box center [269, 109] width 538 height 52
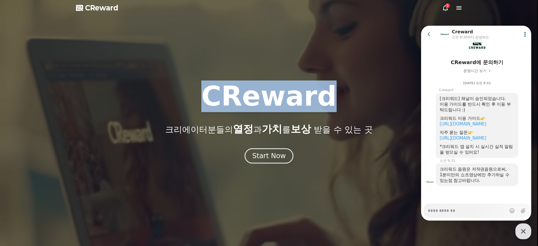
copy h1 "CReward"
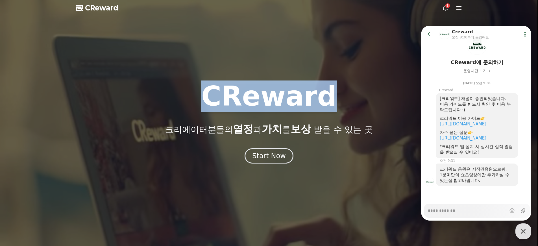
type textarea "*"
